Goal: Transaction & Acquisition: Purchase product/service

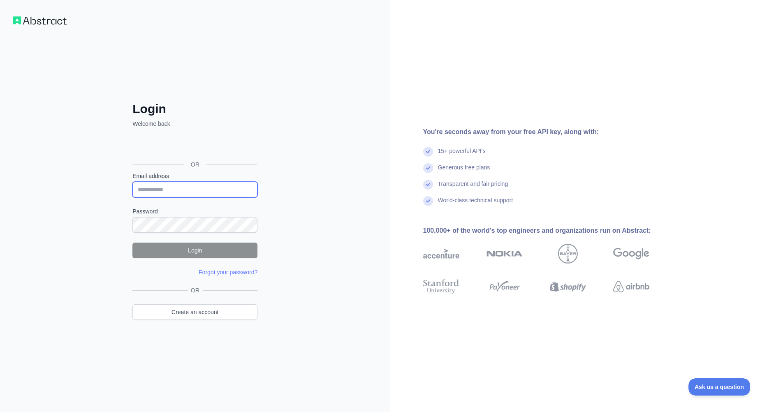
click at [184, 186] on input "Email address" at bounding box center [195, 190] width 125 height 16
click at [68, 185] on div "Login Welcome back OR Email address Password Login Forgot your password? Please…" at bounding box center [195, 206] width 391 height 412
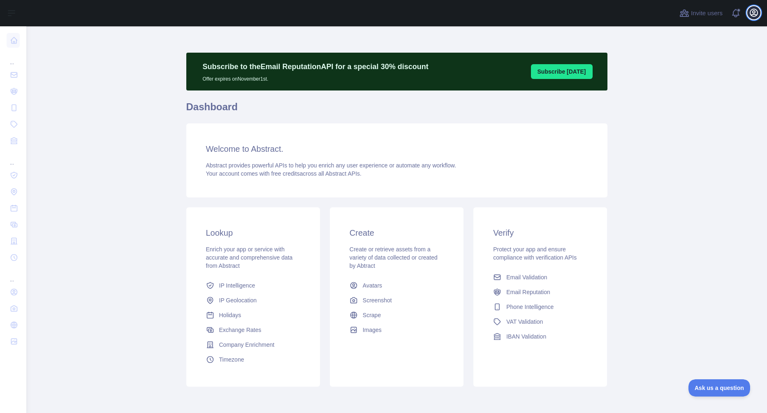
click at [756, 13] on icon "button" at bounding box center [754, 13] width 10 height 10
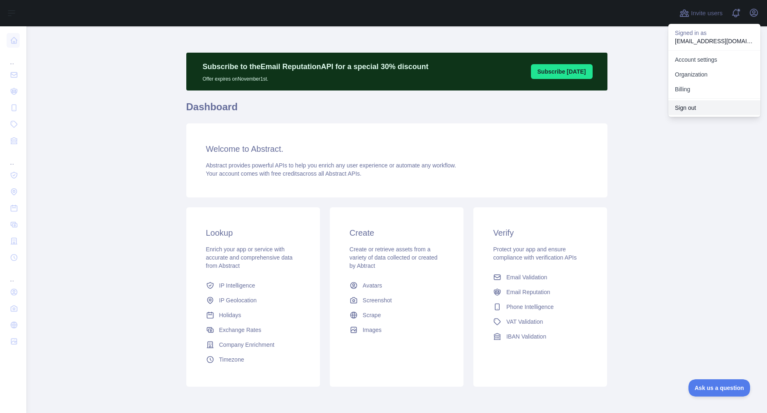
click at [690, 109] on button "Sign out" at bounding box center [715, 107] width 92 height 15
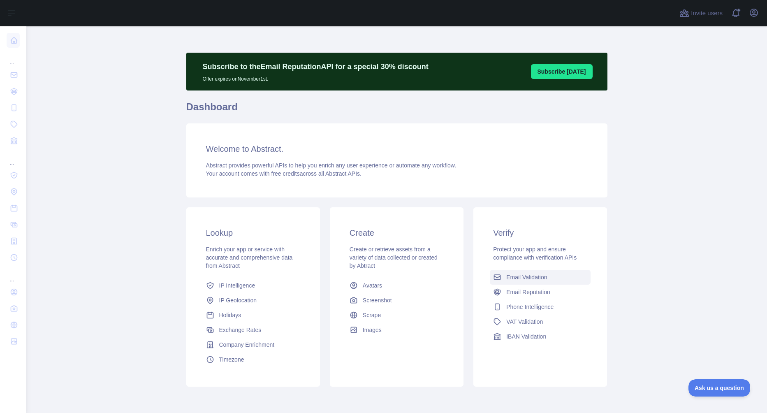
click at [541, 278] on span "Email Validation" at bounding box center [527, 277] width 41 height 8
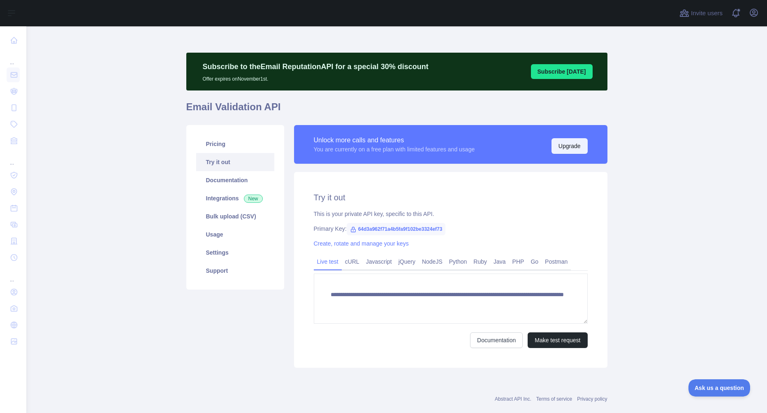
click at [556, 147] on button "Upgrade" at bounding box center [570, 146] width 36 height 16
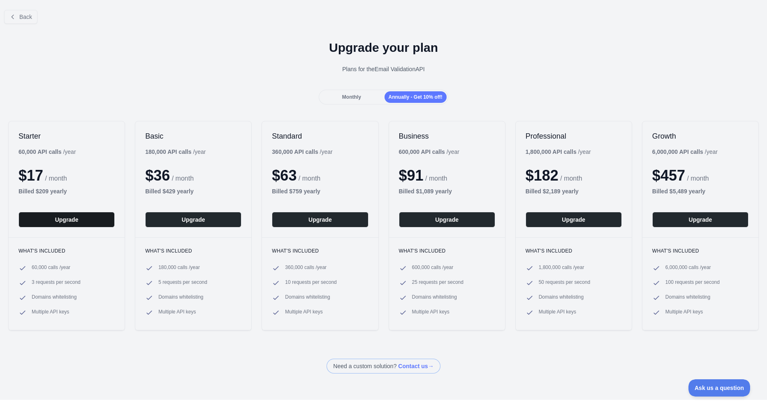
click at [65, 223] on button "Upgrade" at bounding box center [67, 220] width 96 height 16
click at [352, 93] on div "Monthly" at bounding box center [352, 97] width 62 height 12
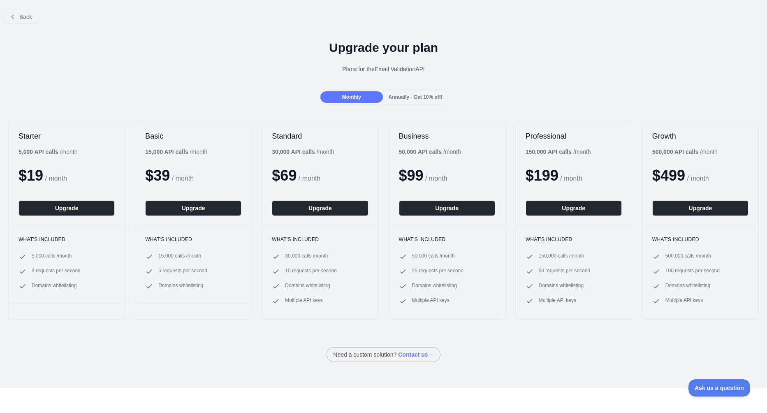
click at [420, 98] on span "Annually - Get 10% off!" at bounding box center [416, 97] width 54 height 6
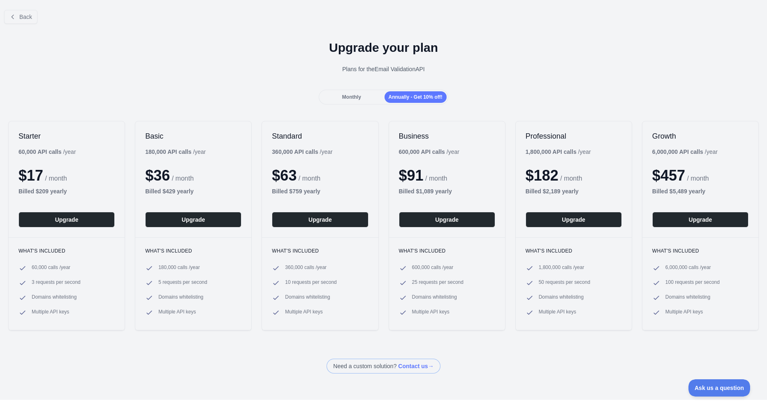
click at [348, 95] on span "Monthly" at bounding box center [351, 97] width 19 height 6
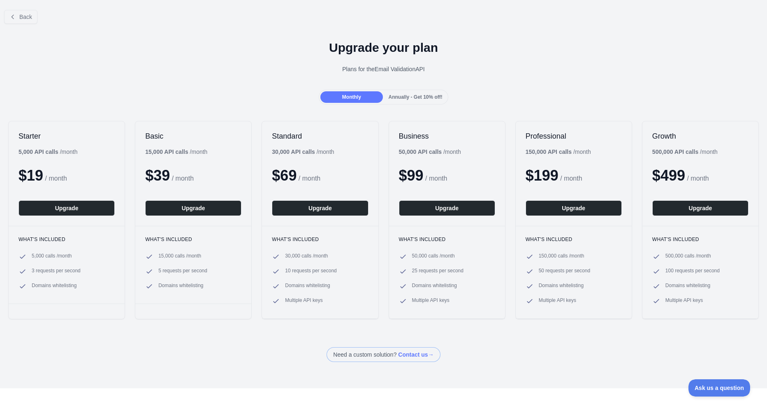
click at [415, 97] on span "Annually - Get 10% off!" at bounding box center [416, 97] width 54 height 6
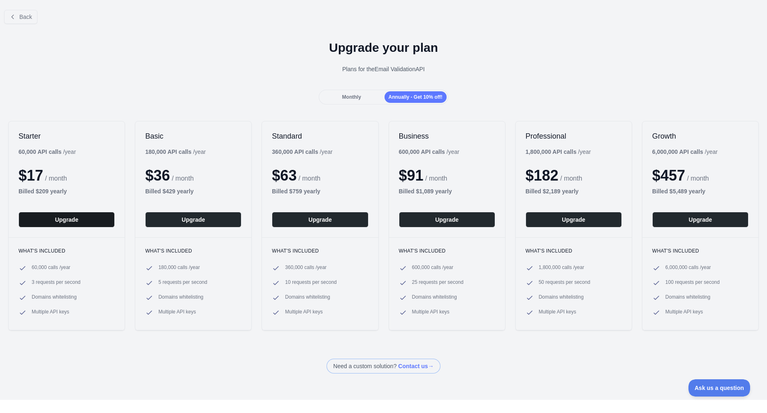
click at [62, 221] on button "Upgrade" at bounding box center [67, 220] width 96 height 16
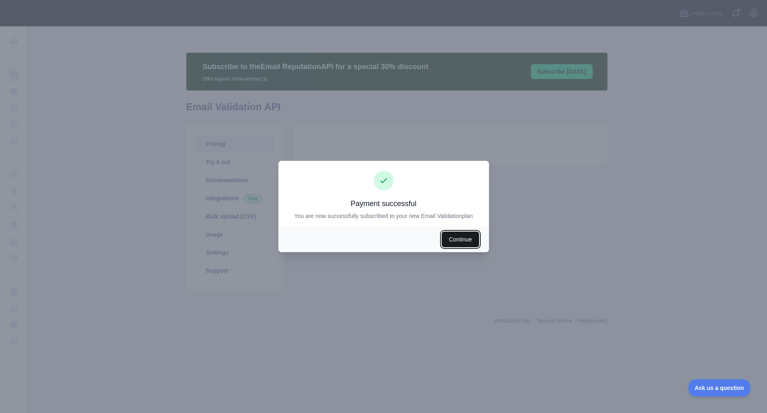
click at [454, 239] on button "Continue" at bounding box center [460, 240] width 37 height 16
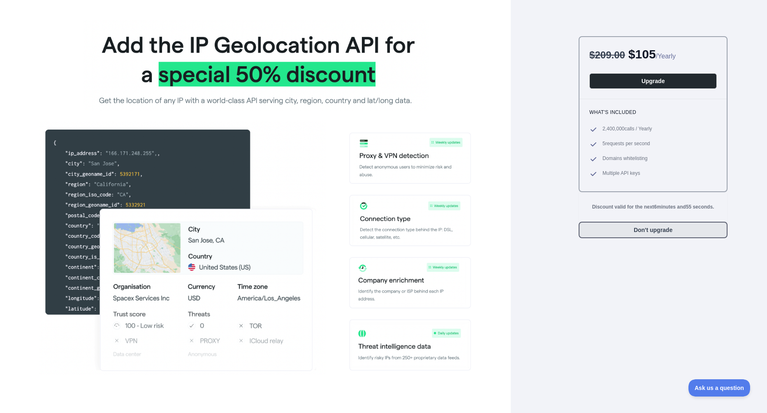
click at [651, 227] on button "Don't upgrade" at bounding box center [653, 230] width 149 height 16
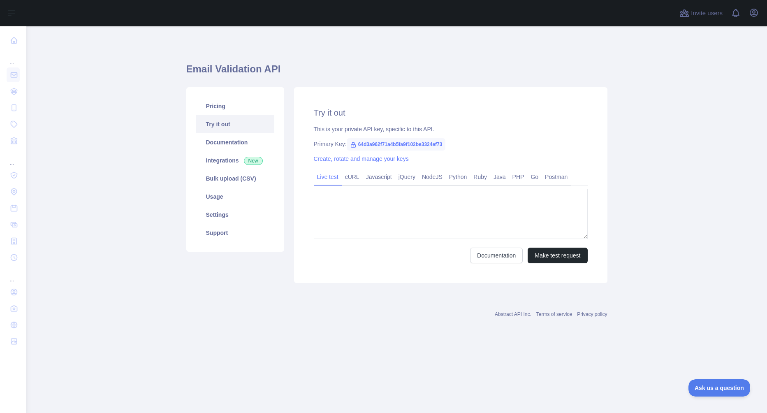
type textarea "**********"
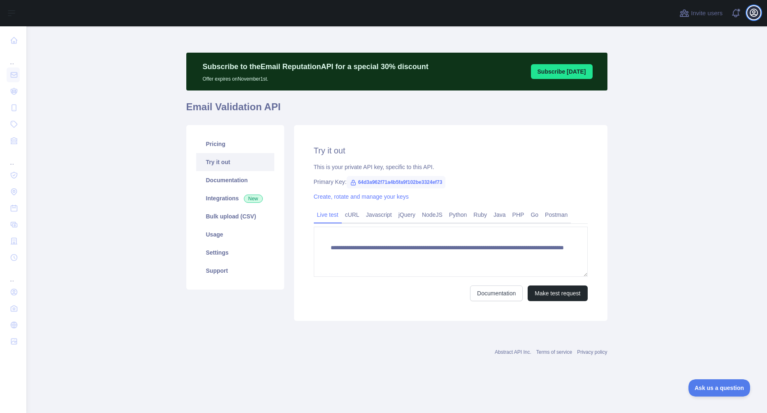
click at [754, 12] on icon "button" at bounding box center [754, 13] width 10 height 10
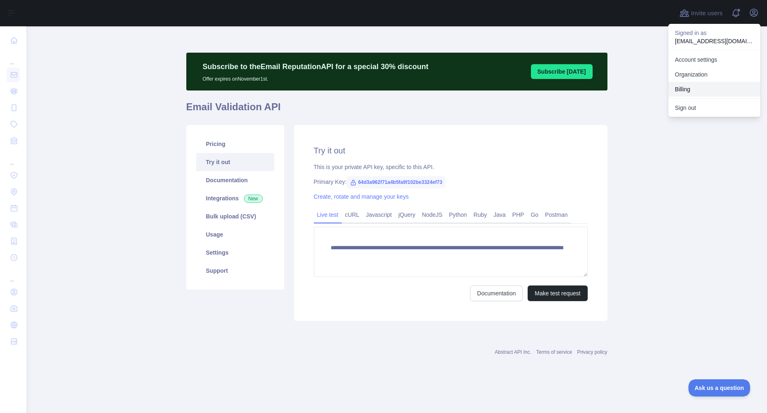
click at [735, 88] on button "Billing" at bounding box center [715, 89] width 92 height 15
